Goal: Task Accomplishment & Management: Complete application form

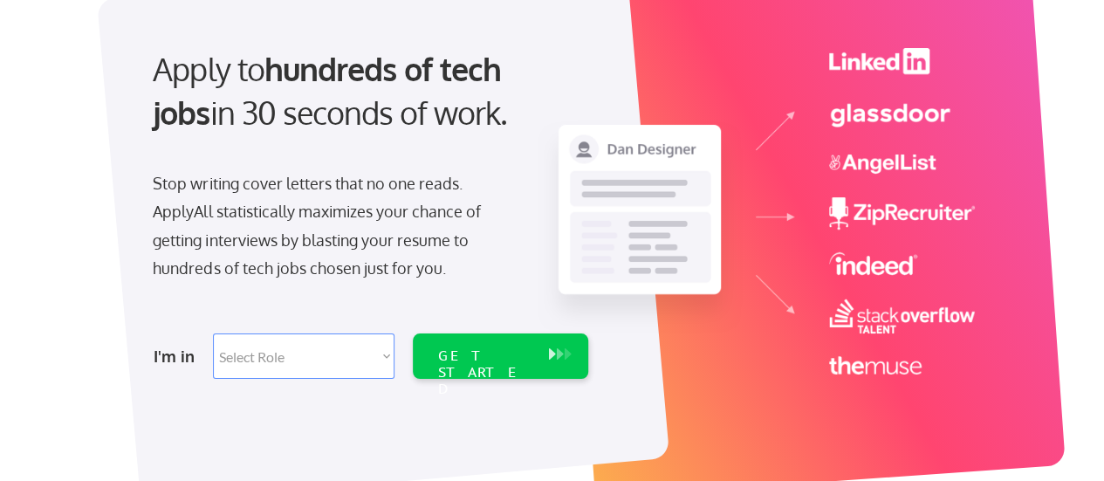
scroll to position [262, 0]
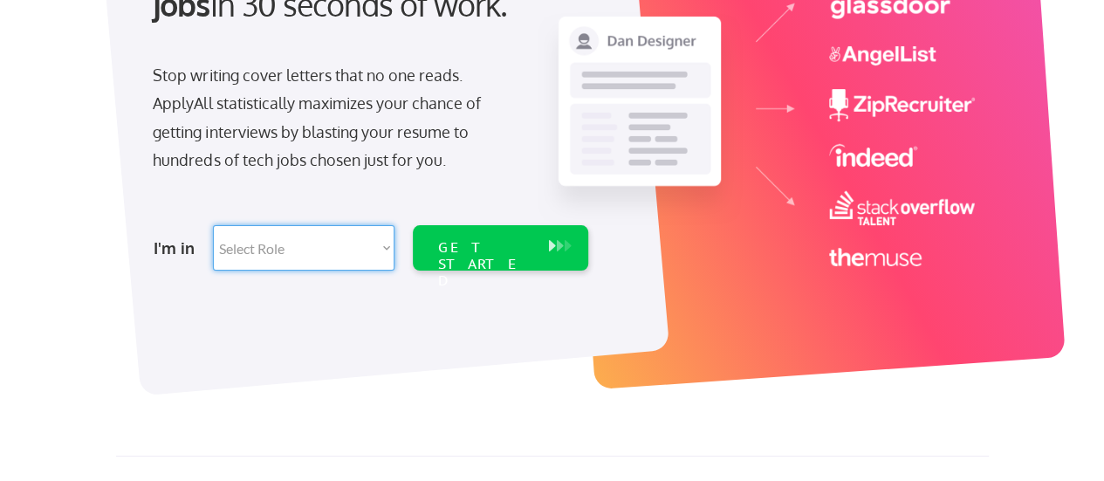
click at [359, 246] on select "Select Role Software Engineering Product Management Customer Success Sales UI/U…" at bounding box center [303, 247] width 181 height 45
select select ""marketing___comms""
click at [213, 225] on select "Select Role Software Engineering Product Management Customer Success Sales UI/U…" at bounding box center [303, 247] width 181 height 45
select select ""marketing___comms""
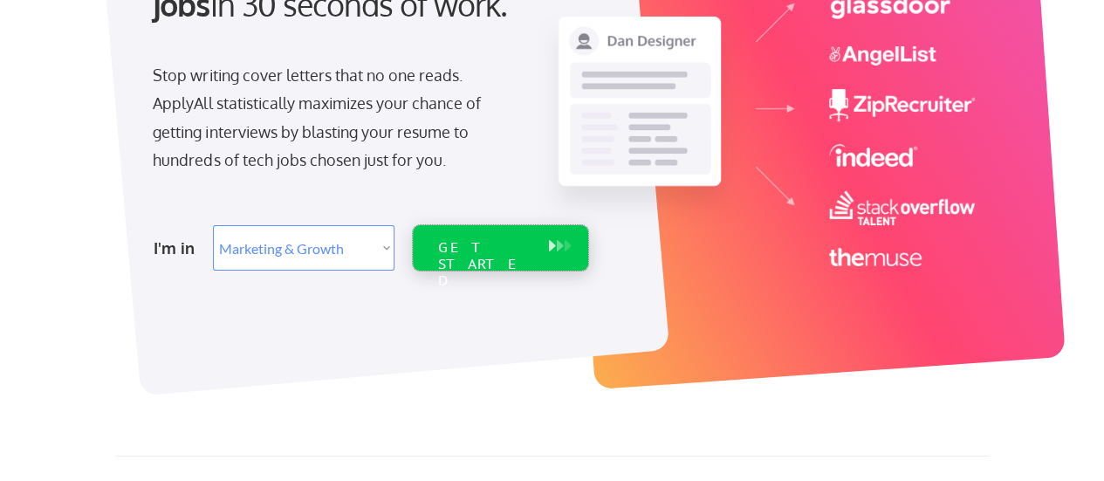
click at [448, 246] on div "GET STARTED" at bounding box center [483, 264] width 93 height 51
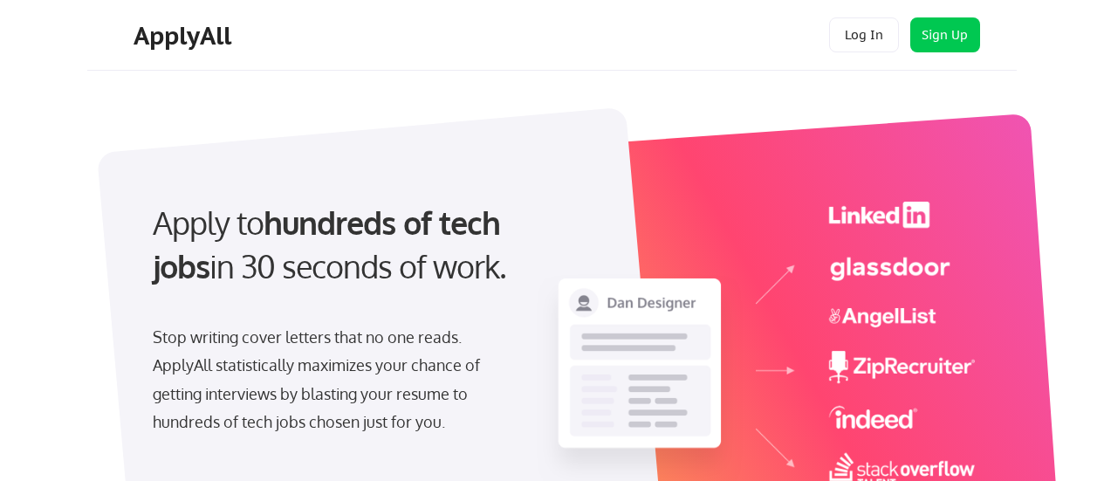
select select ""marketing___comms""
